Goal: Navigation & Orientation: Find specific page/section

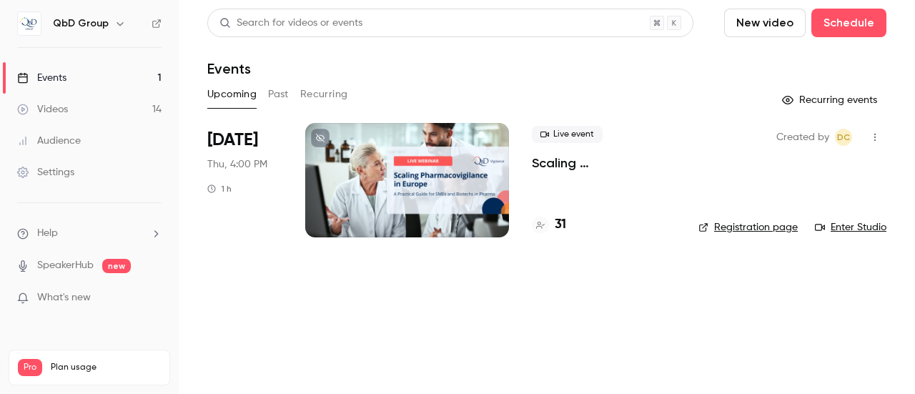
click at [114, 24] on icon "button" at bounding box center [119, 23] width 11 height 11
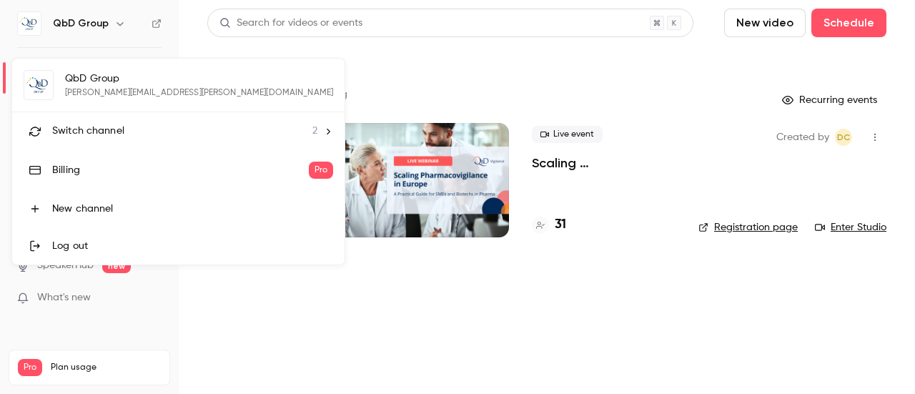
click at [132, 132] on div "Switch channel 2" at bounding box center [184, 131] width 265 height 15
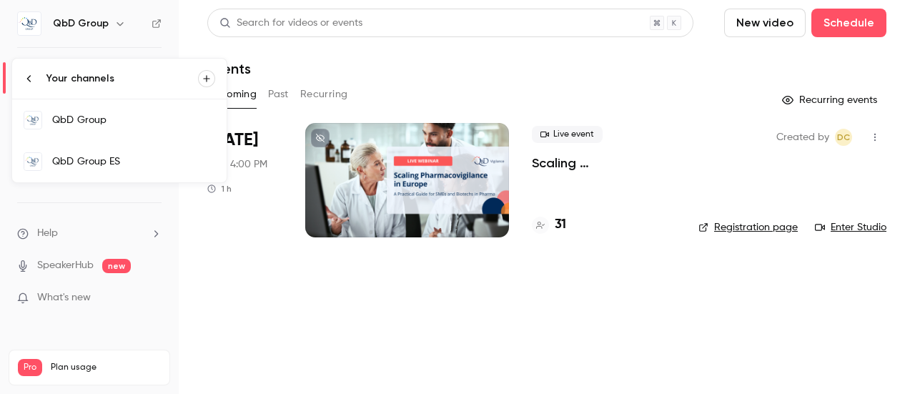
click at [129, 165] on div "QbD Group ES" at bounding box center [133, 161] width 163 height 14
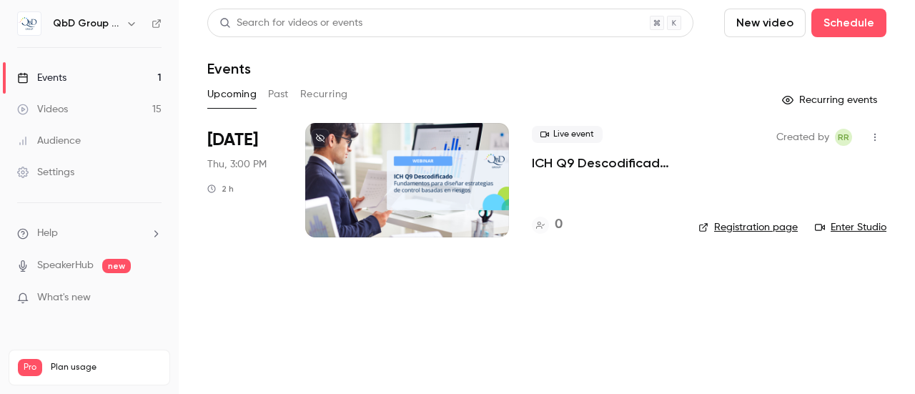
click at [403, 200] on div at bounding box center [407, 180] width 204 height 114
